Goal: Task Accomplishment & Management: Manage account settings

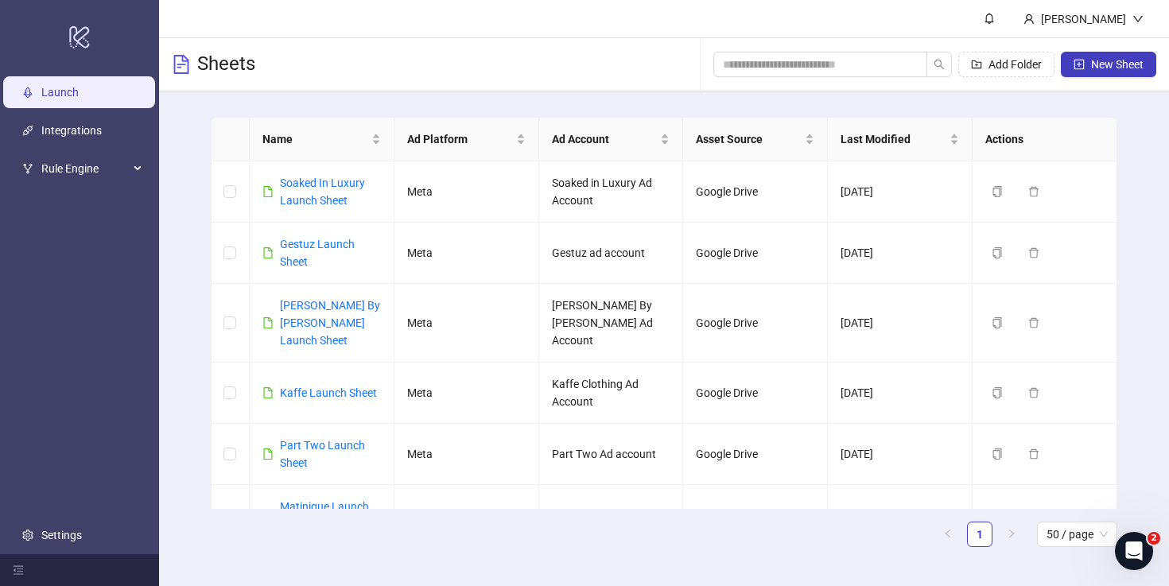
click at [495, 54] on div "Sheets Add Folder New Sheet" at bounding box center [664, 64] width 1010 height 53
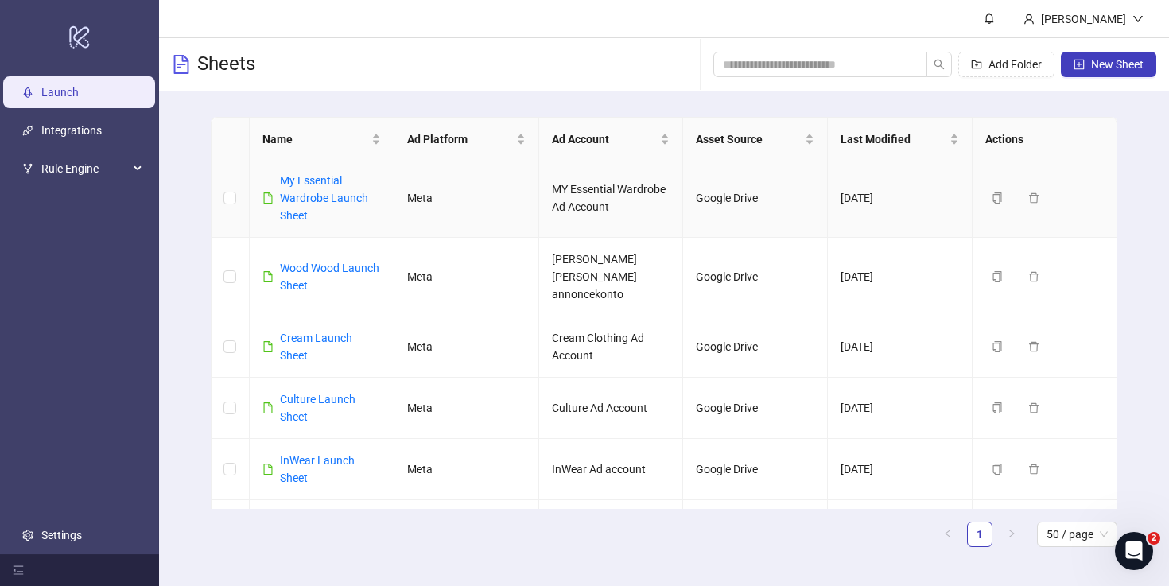
scroll to position [589, 0]
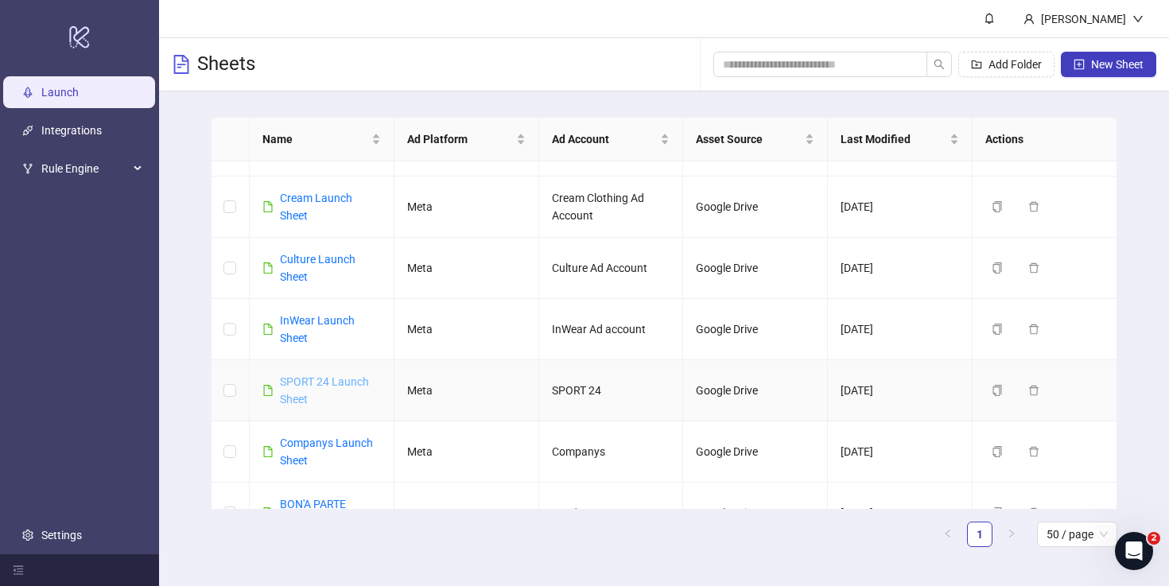
click at [296, 375] on link "SPORT 24 Launch Sheet" at bounding box center [324, 390] width 89 height 30
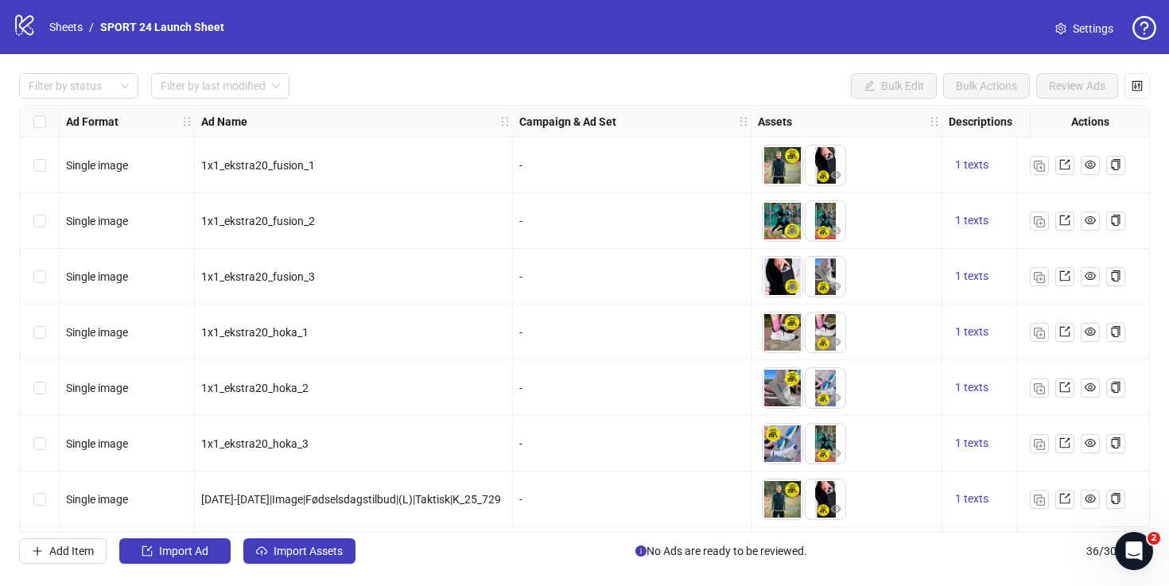
click at [1075, 25] on span "Settings" at bounding box center [1093, 28] width 41 height 17
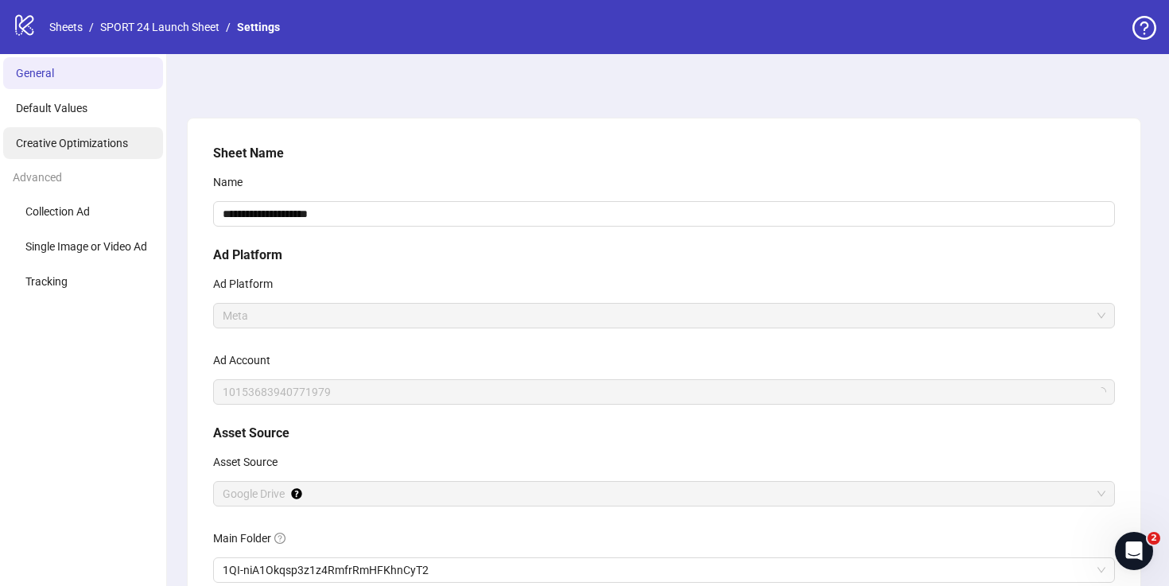
click at [85, 145] on span "Creative Optimizations" at bounding box center [72, 143] width 112 height 13
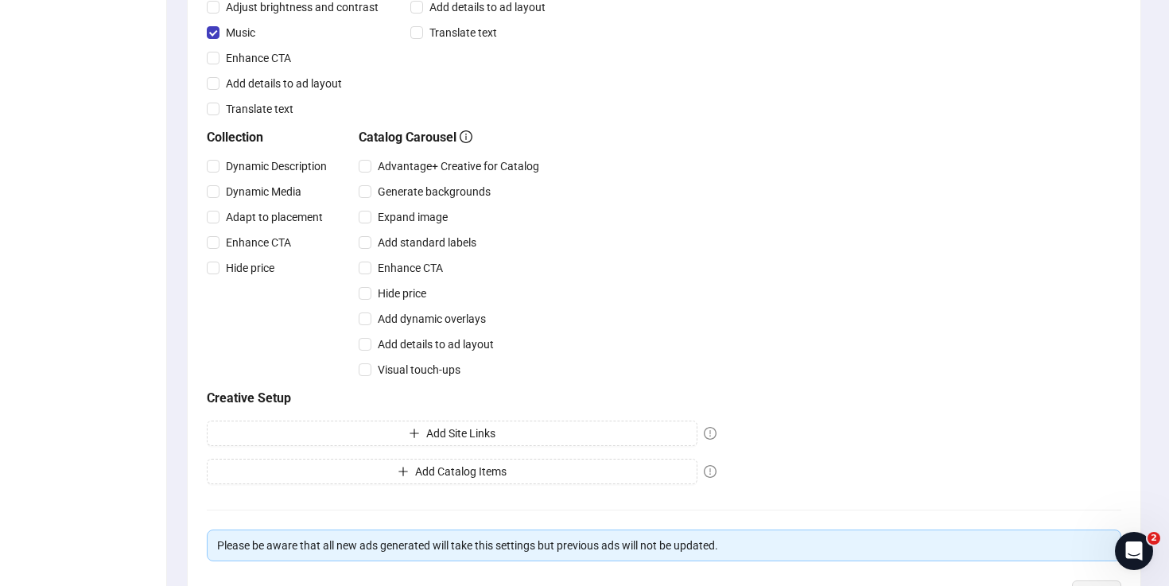
scroll to position [568, 0]
